Goal: Information Seeking & Learning: Learn about a topic

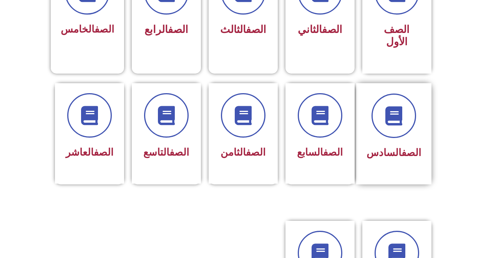
scroll to position [269, 0]
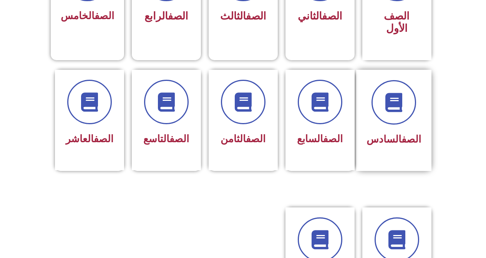
click at [400, 130] on div "الصف السادس" at bounding box center [393, 139] width 55 height 19
click at [302, 107] on div at bounding box center [320, 102] width 48 height 45
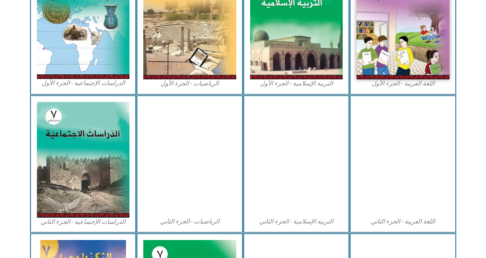
scroll to position [345, 0]
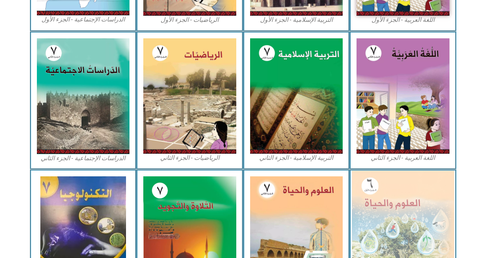
click at [398, 204] on img at bounding box center [403, 233] width 102 height 124
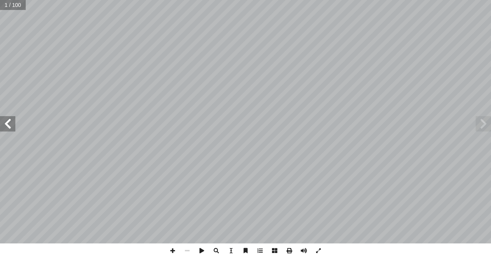
click at [17, 8] on input "text" at bounding box center [13, 5] width 26 height 10
type input "**"
click at [174, 251] on span at bounding box center [172, 251] width 15 height 15
click at [322, 0] on html "الصفحة الرئيسية الصف الأول الصف الثاني الصف الثالث الصف الرابع الصف الخامس الصف…" at bounding box center [245, 35] width 491 height 70
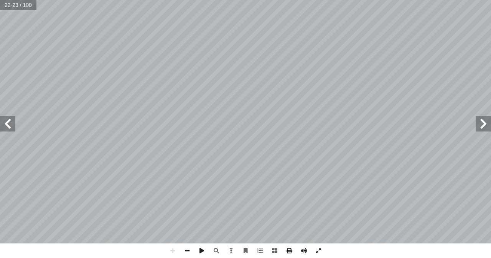
click at [491, 70] on html "الصفحة الرئيسية الصف الأول الصف الثاني الصف الثالث الصف الرابع الصف الخامس الصف…" at bounding box center [245, 35] width 491 height 70
click at [185, 255] on span at bounding box center [187, 251] width 15 height 15
